Goal: Task Accomplishment & Management: Manage account settings

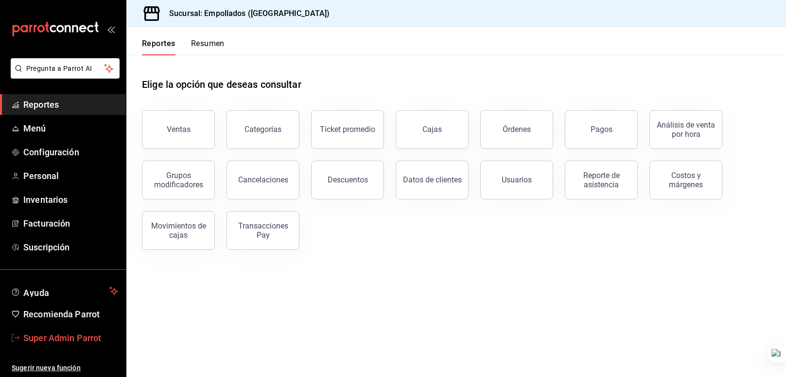
click at [88, 334] on span "Super Admin Parrot" at bounding box center [70, 338] width 95 height 13
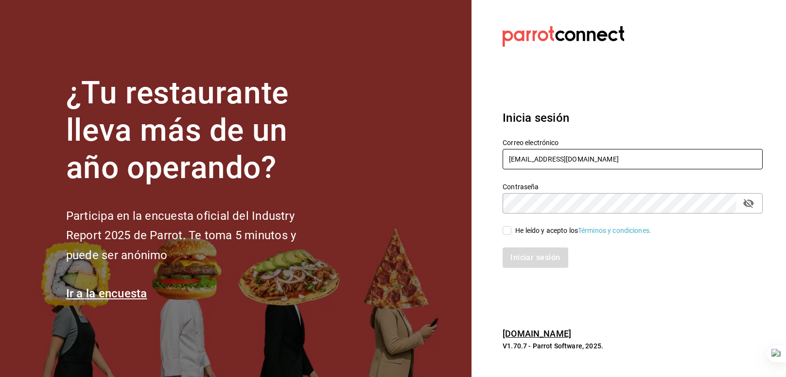
click at [593, 154] on input "[EMAIL_ADDRESS][DOMAIN_NAME]" at bounding box center [632, 159] width 260 height 20
type input "[EMAIL_ADDRESS][DOMAIN_NAME]"
click at [544, 232] on div "He leído y acepto los Términos y condiciones." at bounding box center [583, 231] width 136 height 10
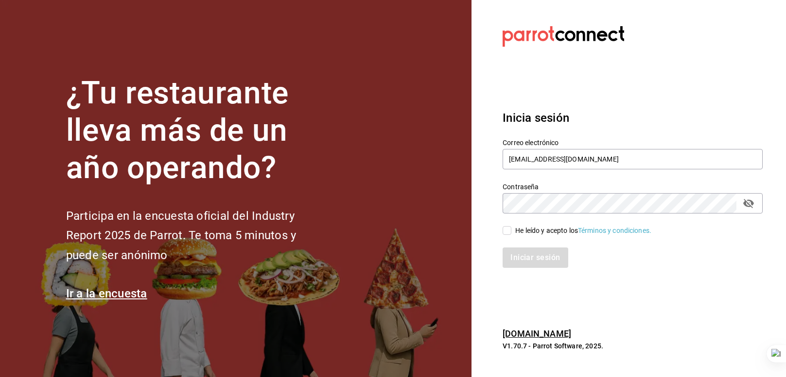
click at [511, 232] on input "He leído y acepto los Términos y condiciones." at bounding box center [506, 230] width 9 height 9
checkbox input "true"
click at [553, 259] on button "Iniciar sesión" at bounding box center [535, 258] width 66 height 20
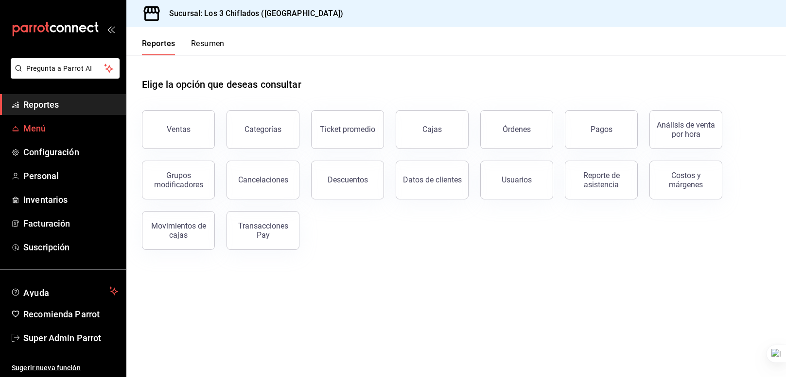
click at [52, 126] on span "Menú" at bounding box center [70, 128] width 95 height 13
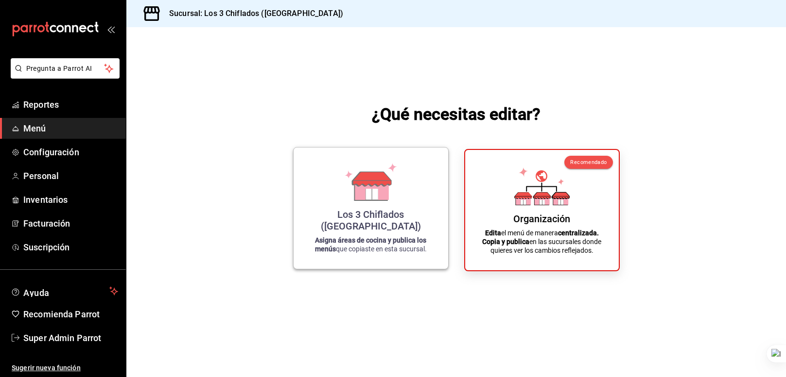
click at [428, 221] on div "Los 3 Chiflados ([GEOGRAPHIC_DATA])" at bounding box center [370, 220] width 131 height 23
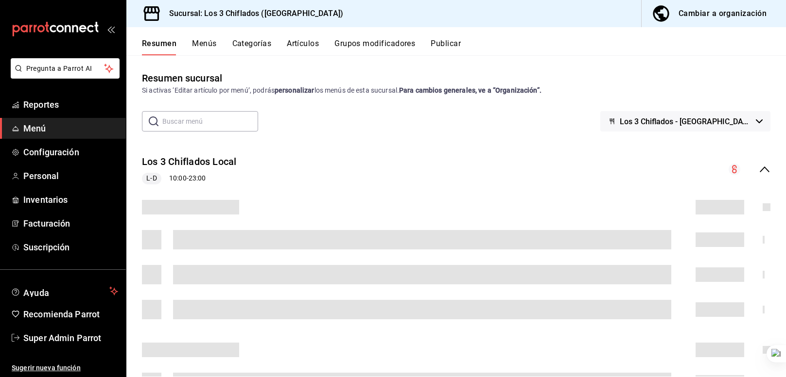
click at [202, 44] on button "Menús" at bounding box center [204, 47] width 24 height 17
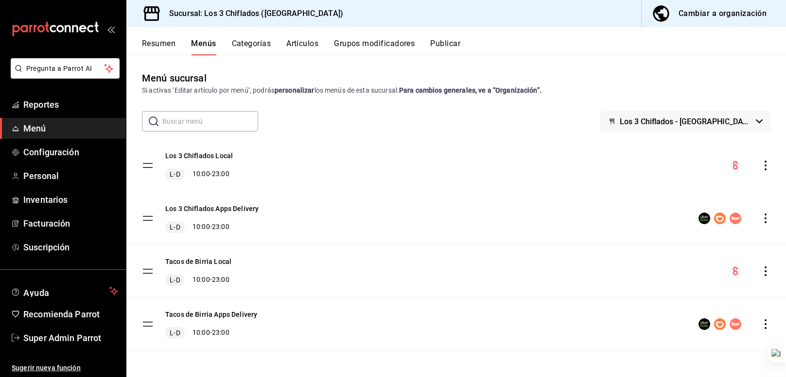
click at [705, 118] on span "Los 3 Chiflados - [GEOGRAPHIC_DATA]" at bounding box center [685, 121] width 132 height 9
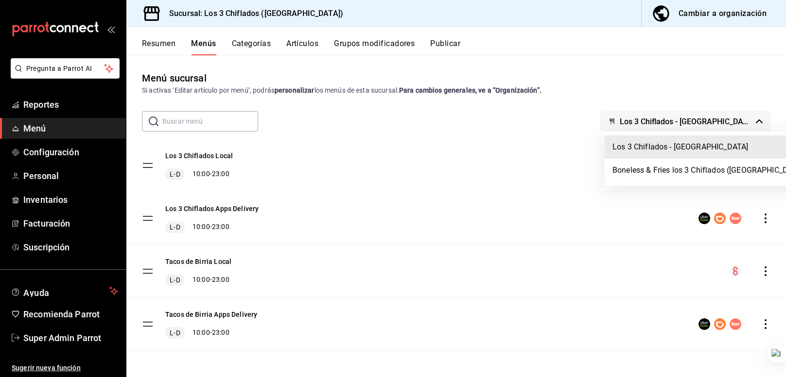
click at [517, 117] on div at bounding box center [393, 188] width 786 height 377
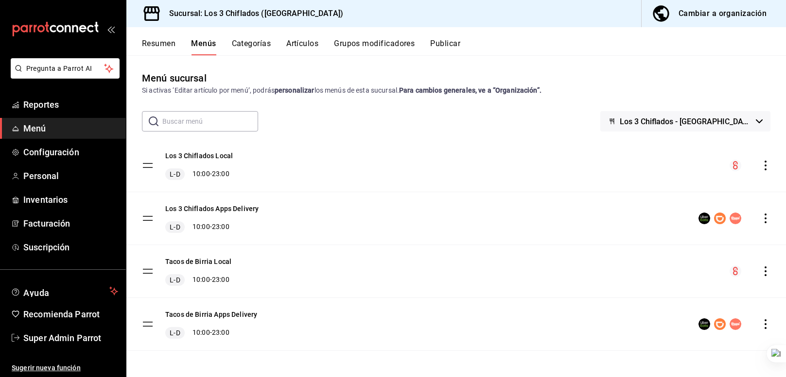
click at [385, 290] on div "Tacos de Birria Local L-D 10:00 - 23:00" at bounding box center [455, 271] width 659 height 52
click at [408, 314] on div "Tacos de Birria Apps Delivery L-D 10:00 - 23:00" at bounding box center [455, 324] width 659 height 52
click at [407, 274] on div "Tacos de Birria Local L-D 10:00 - 23:00" at bounding box center [455, 271] width 659 height 52
click at [410, 332] on div "Tacos de Birria Apps Delivery L-D 10:00 - 23:00" at bounding box center [455, 324] width 659 height 52
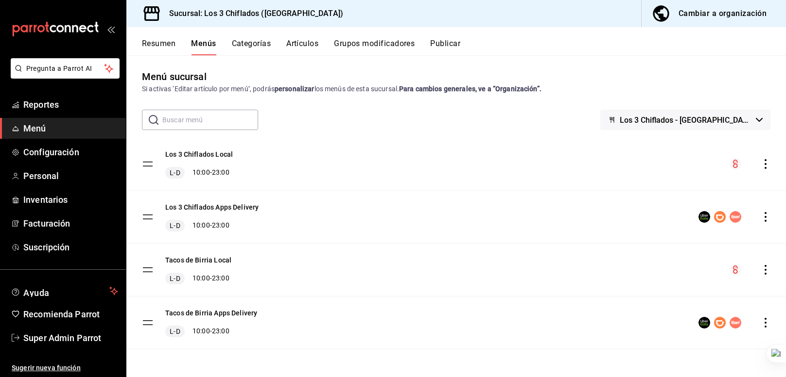
scroll to position [3, 0]
